Goal: Transaction & Acquisition: Obtain resource

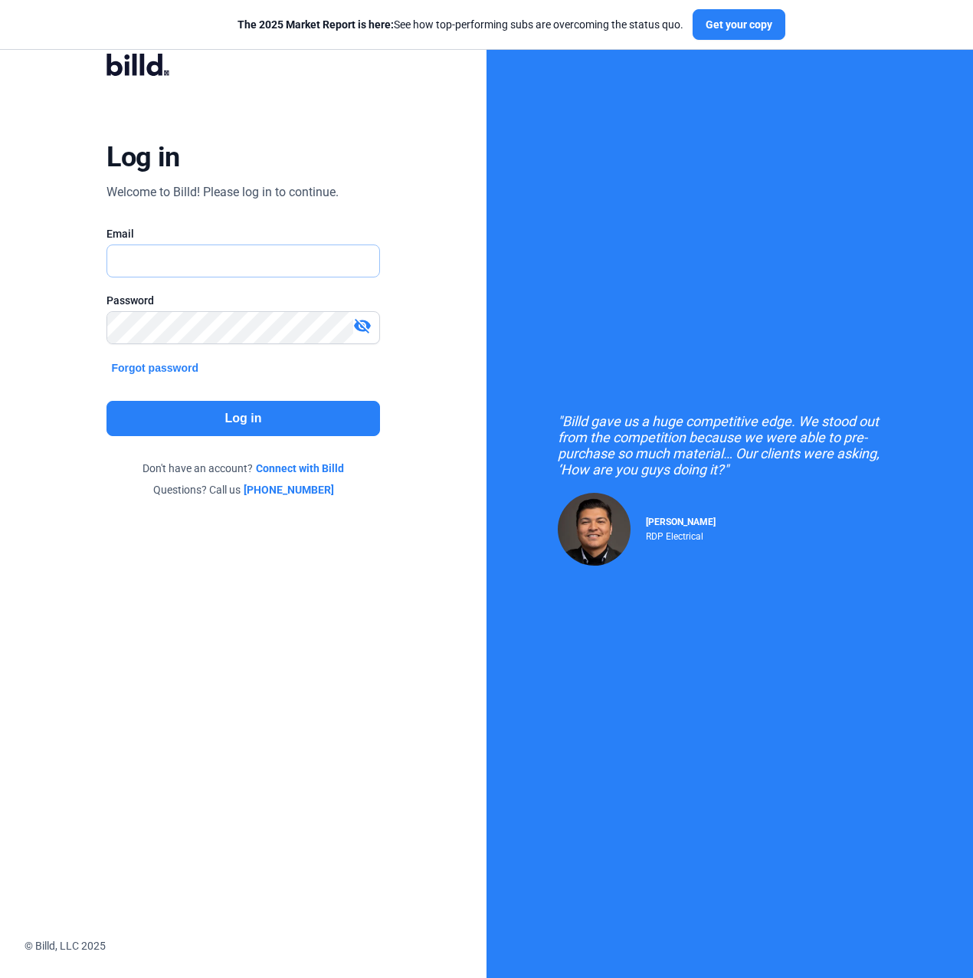
type input "[PERSON_NAME][EMAIL_ADDRESS][PERSON_NAME][DOMAIN_NAME]"
click at [235, 392] on div "Log in Welcome to Billd! Please log in to continue. Email [PERSON_NAME][EMAIL_A…" at bounding box center [243, 275] width 351 height 483
click at [235, 416] on button "Log in" at bounding box center [243, 418] width 273 height 35
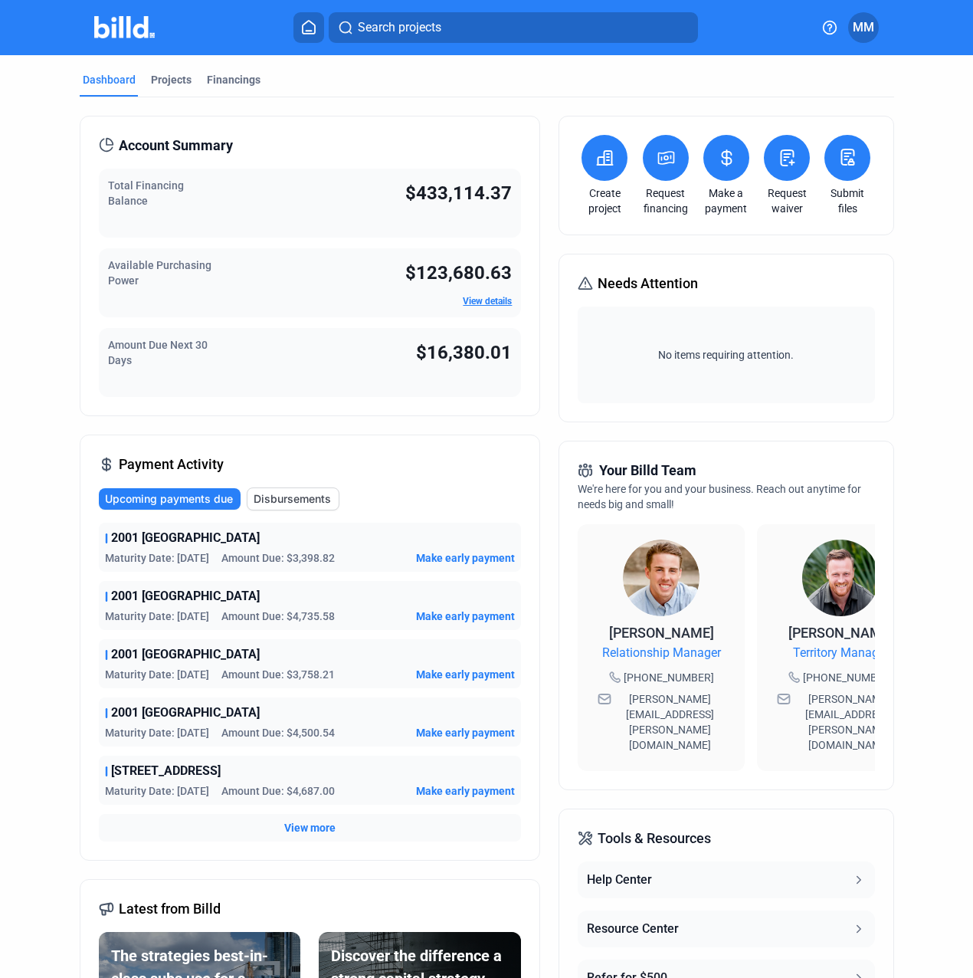
click at [659, 171] on button at bounding box center [666, 158] width 46 height 46
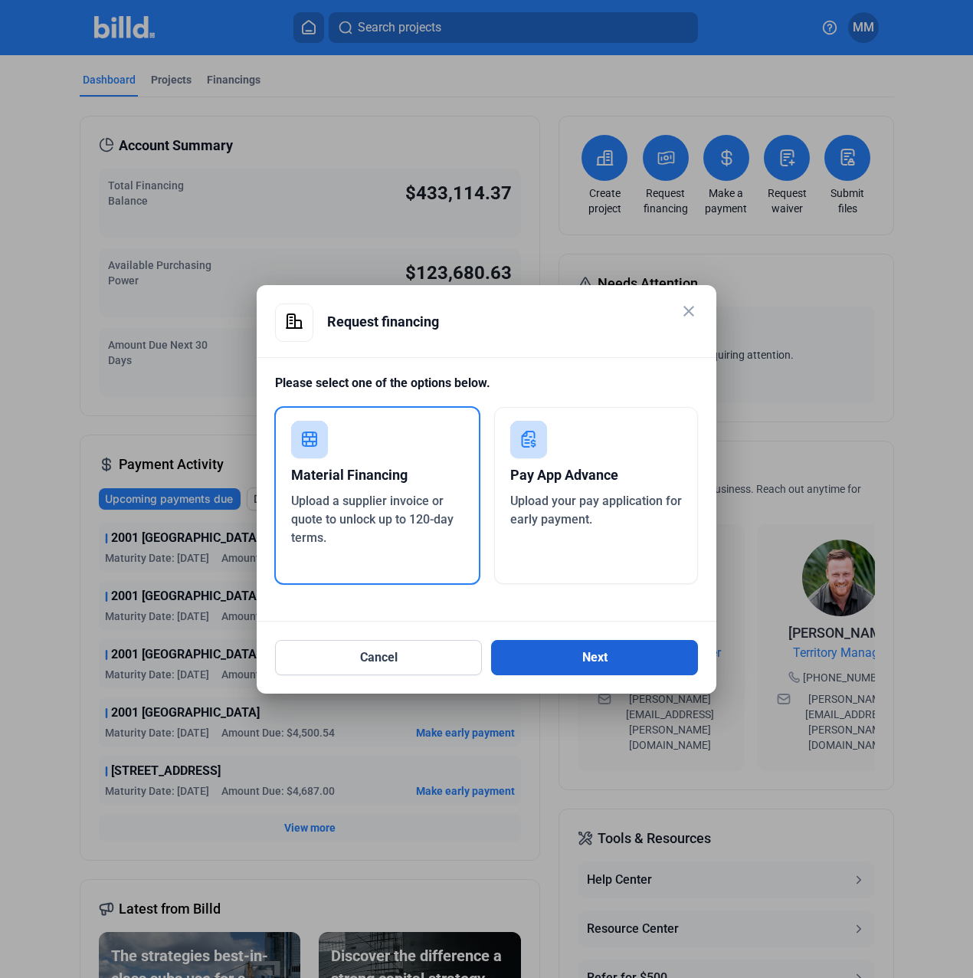
click at [595, 666] on button "Next" at bounding box center [594, 657] width 207 height 35
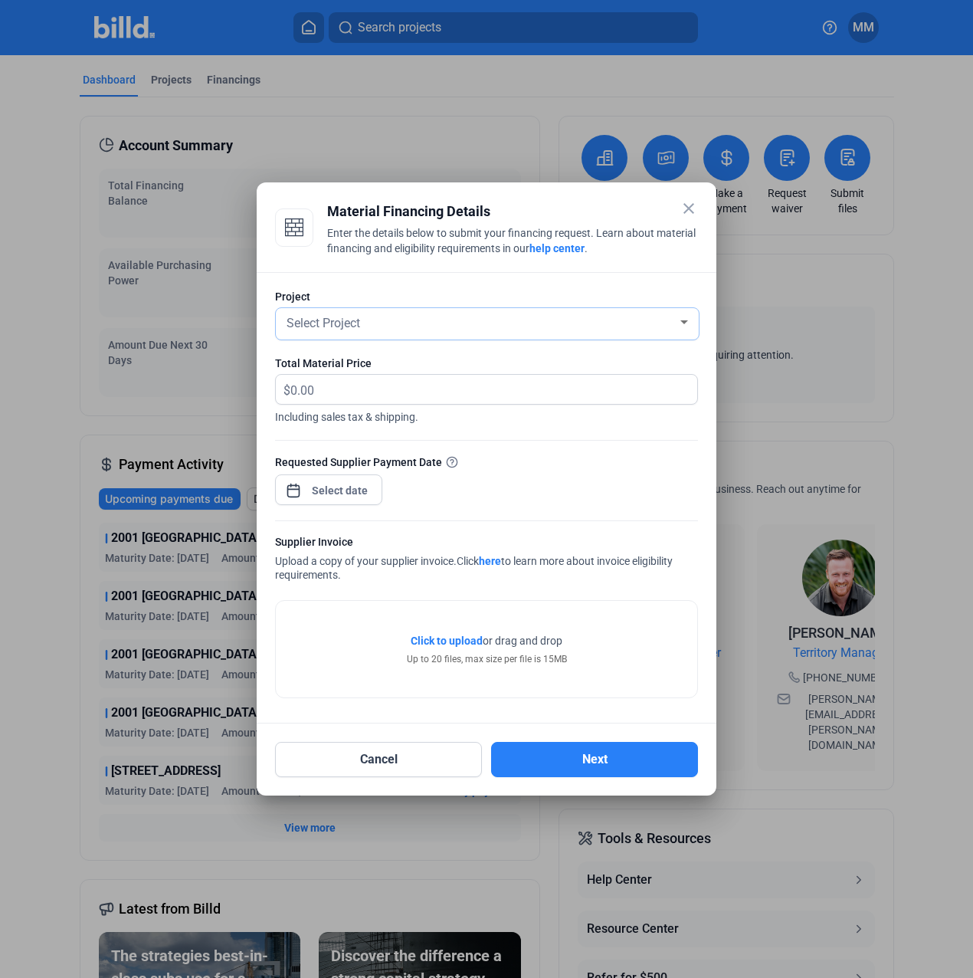
click at [322, 321] on span "Select Project" at bounding box center [324, 323] width 74 height 15
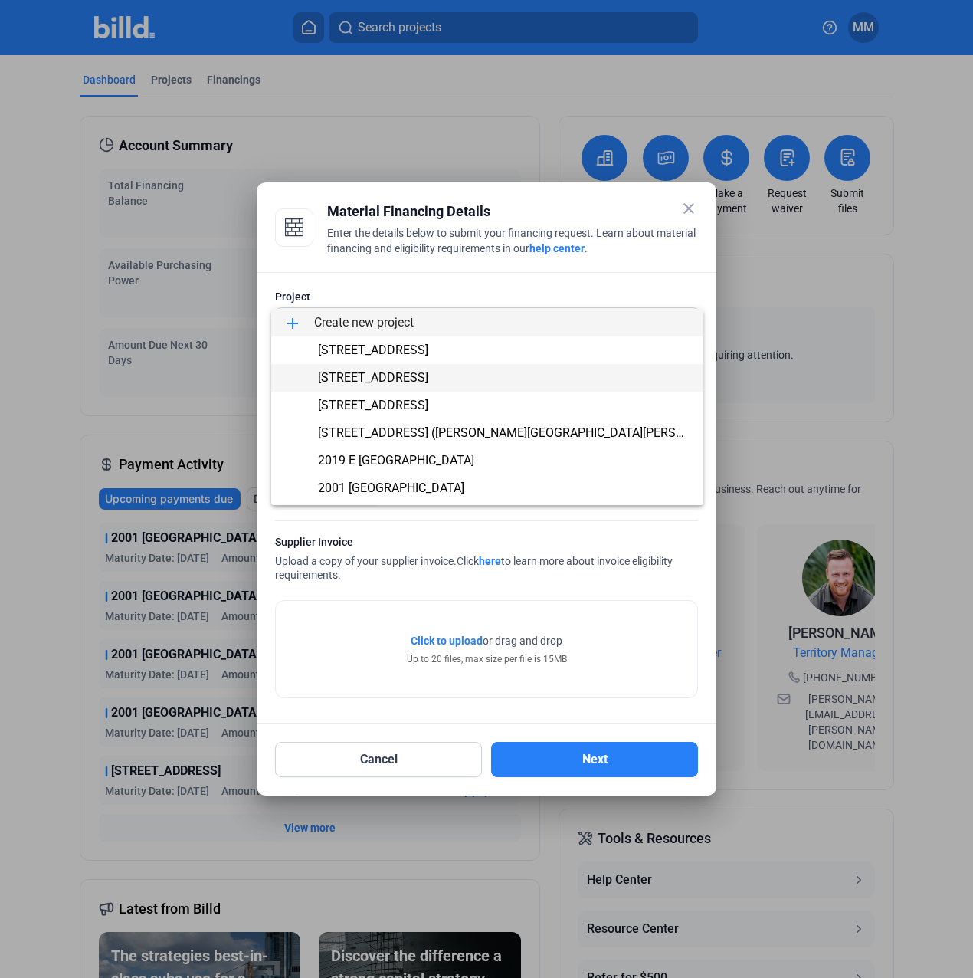
click at [360, 369] on span "[STREET_ADDRESS]" at bounding box center [487, 378] width 408 height 28
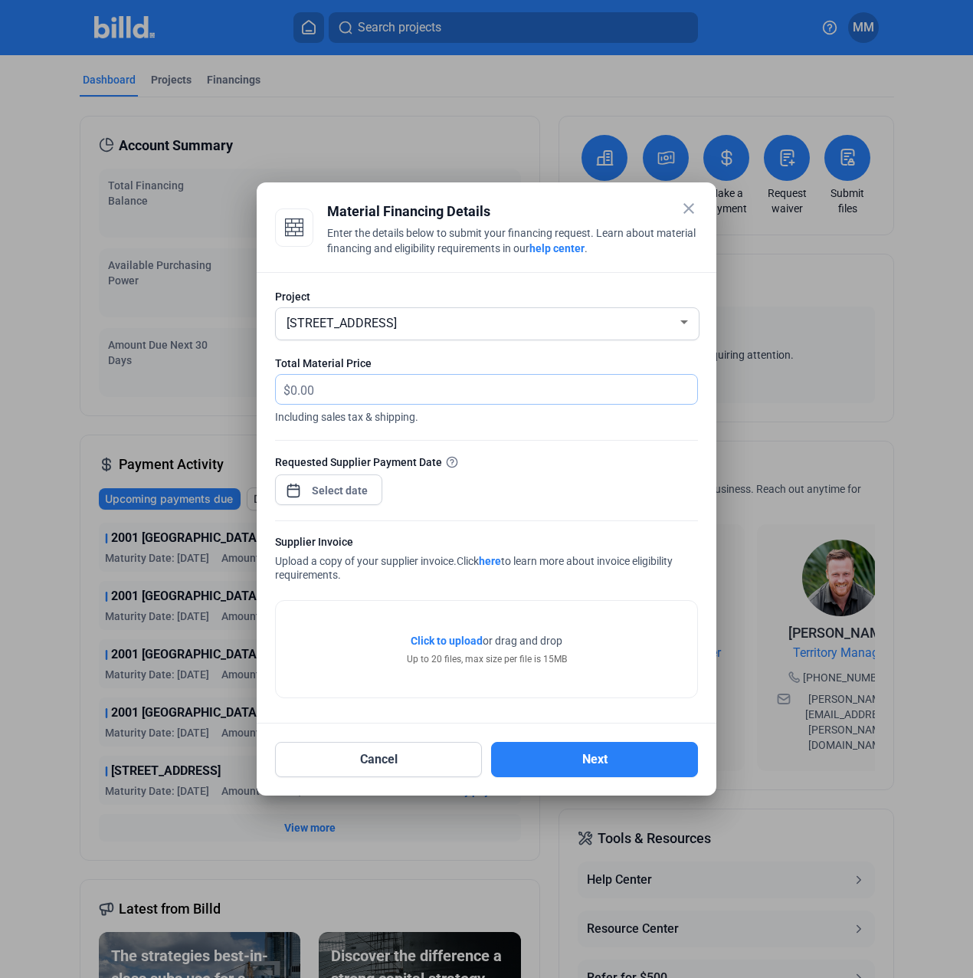
click at [360, 387] on input "text" at bounding box center [493, 390] width 407 height 30
type input "2,595.99"
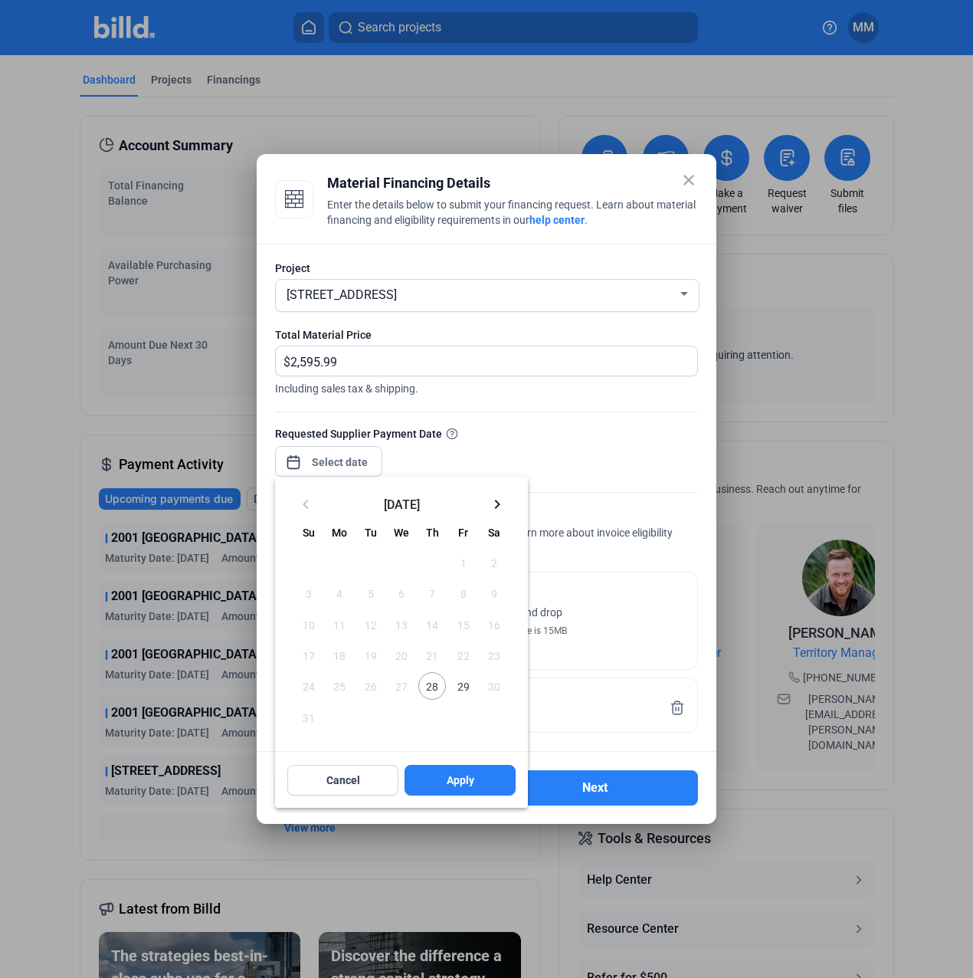
click at [352, 464] on div "close Material Financing Details Enter the details below to submit your financi…" at bounding box center [486, 489] width 973 height 978
click at [424, 678] on span "28" at bounding box center [432, 686] width 28 height 28
click at [447, 801] on div "Cancel Apply" at bounding box center [401, 779] width 253 height 55
click at [451, 784] on span "Apply" at bounding box center [461, 779] width 28 height 15
type input "[DATE]"
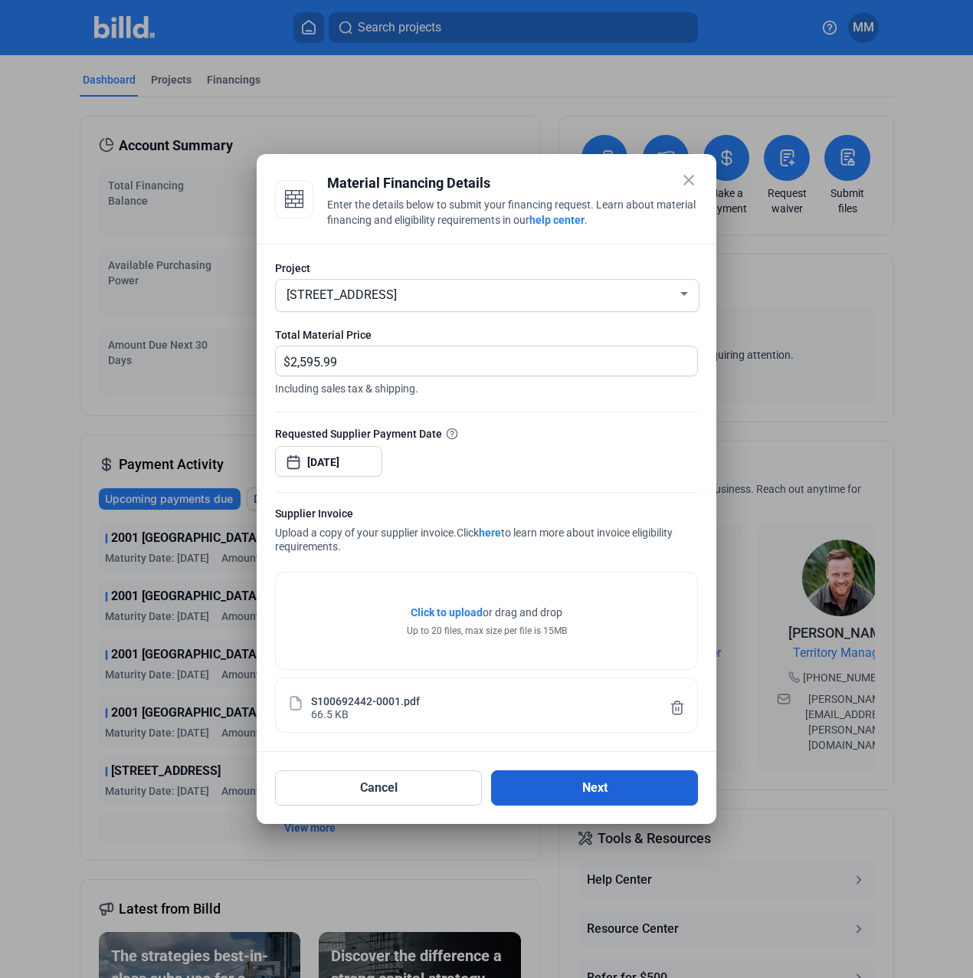
click at [562, 788] on button "Next" at bounding box center [594, 787] width 207 height 35
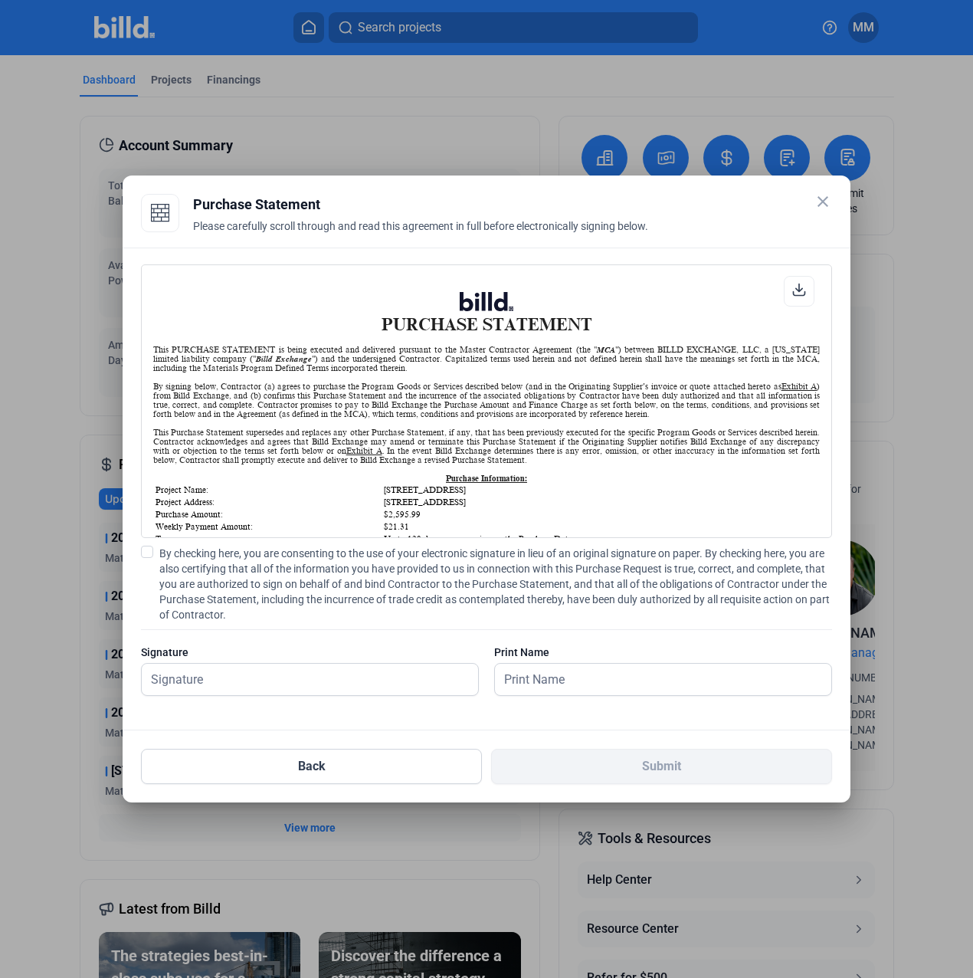
scroll to position [1, 0]
click at [310, 595] on span "By checking here, you are consenting to the use of your electronic signature in…" at bounding box center [495, 584] width 673 height 77
click at [0, 0] on input "By checking here, you are consenting to the use of your electronic signature in…" at bounding box center [0, 0] width 0 height 0
click at [280, 666] on input "text" at bounding box center [302, 679] width 320 height 31
click at [280, 666] on input "text" at bounding box center [310, 679] width 336 height 31
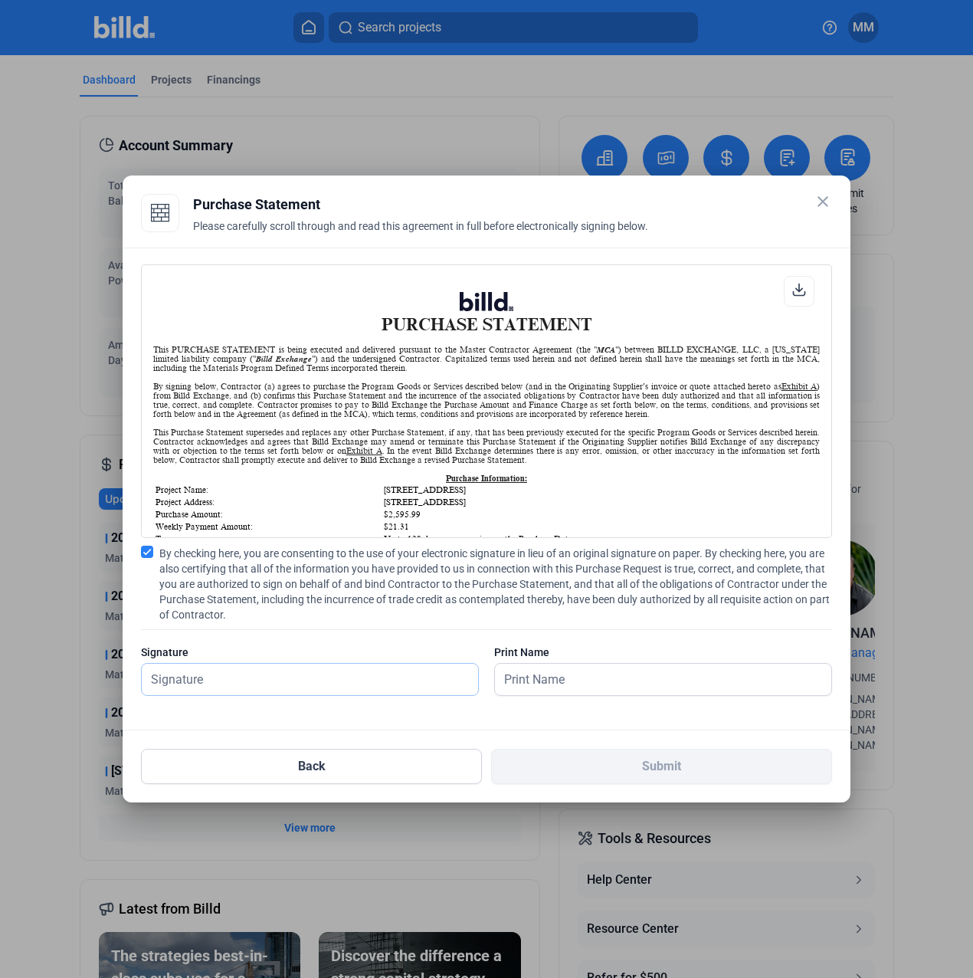
type input "[PERSON_NAME][DATE]"
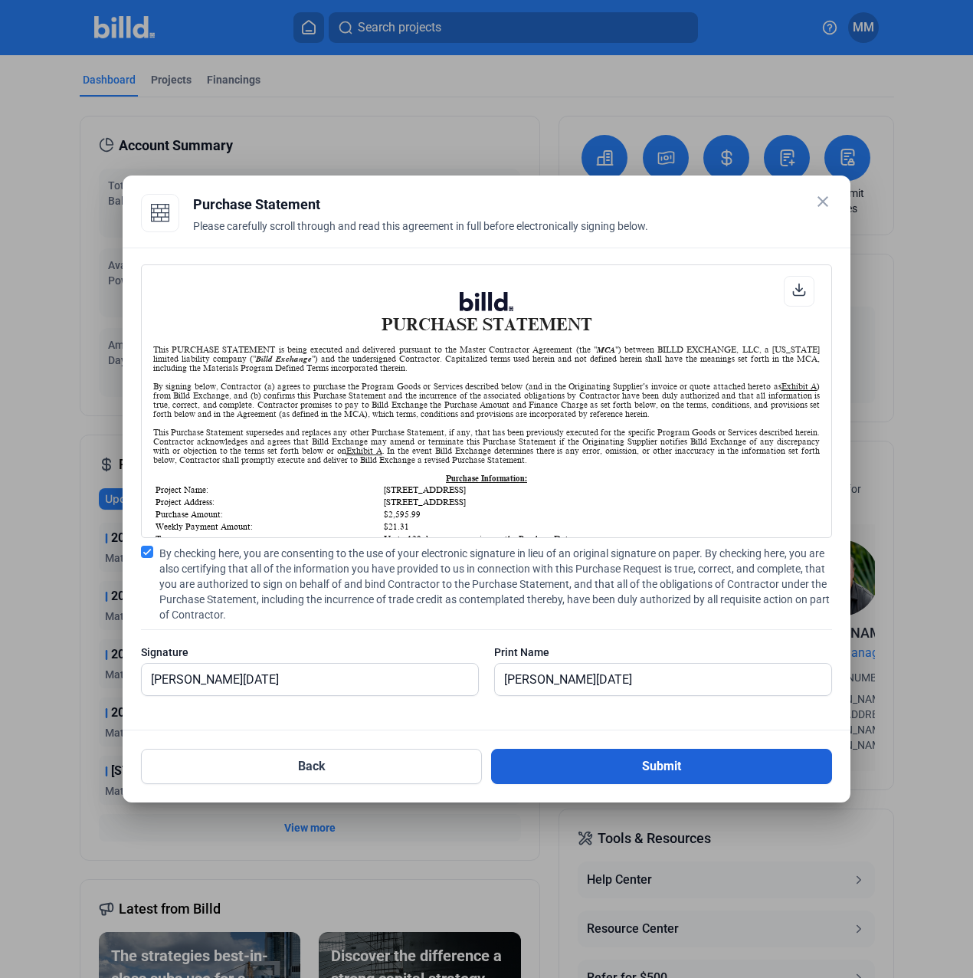
click at [523, 753] on button "Submit" at bounding box center [661, 766] width 341 height 35
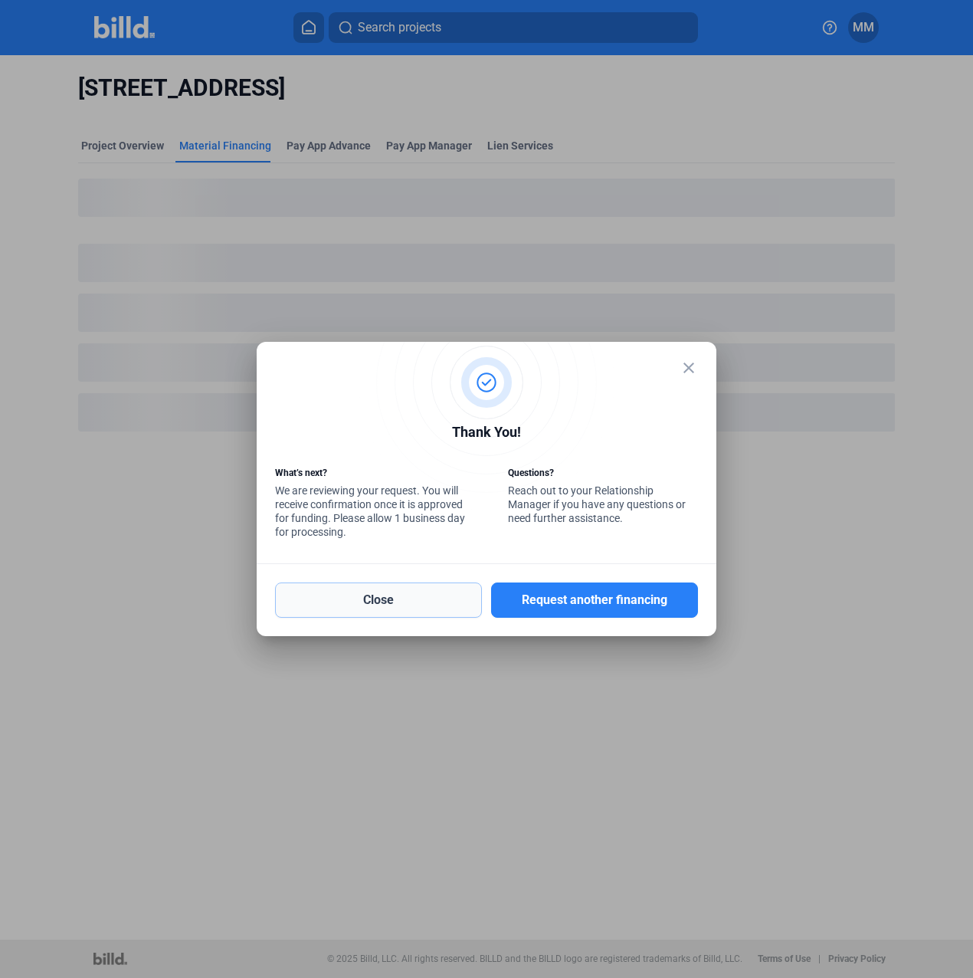
click at [453, 612] on button "Close" at bounding box center [378, 599] width 207 height 35
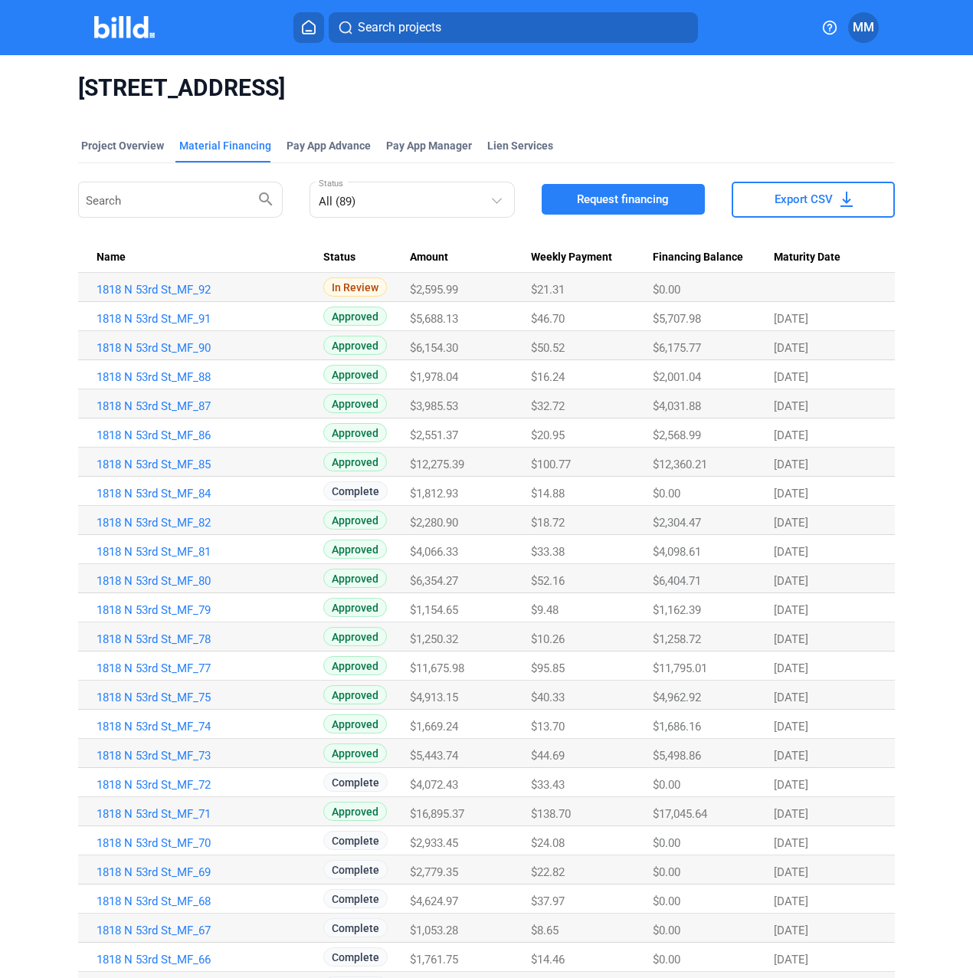
click at [21, 344] on div "[STREET_ADDRESS] Project Overview Material Financing Pay App Advance Pay App Ma…" at bounding box center [486, 775] width 973 height 1440
